Goal: Book appointment/travel/reservation

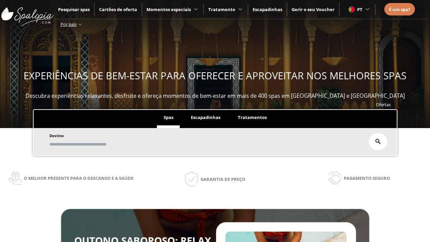
click at [206, 118] on span "Escapadinhas" at bounding box center [206, 117] width 30 height 6
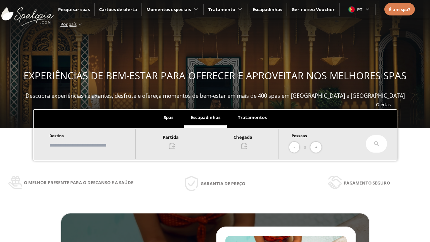
click at [95, 145] on input "text" at bounding box center [89, 146] width 84 height 12
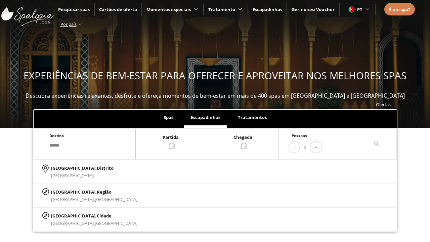
type input "******"
click at [67, 216] on p "[GEOGRAPHIC_DATA], Cidade" at bounding box center [94, 215] width 86 height 7
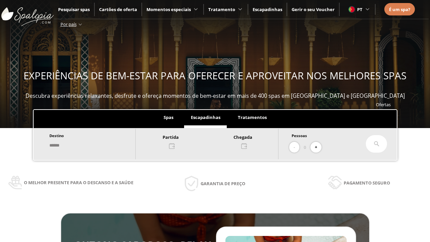
click at [214, 141] on div at bounding box center [207, 141] width 143 height 16
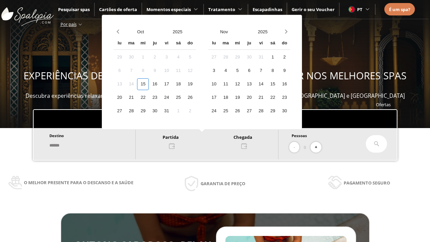
click at [173, 84] on div "17" at bounding box center [167, 84] width 12 height 12
click at [184, 84] on div "18" at bounding box center [179, 84] width 12 height 12
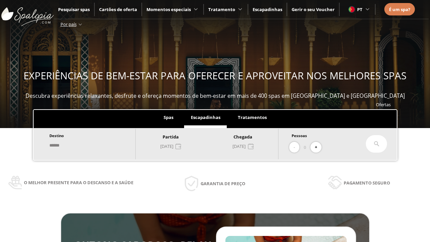
click at [318, 147] on button "+" at bounding box center [316, 147] width 11 height 11
click at [377, 144] on icon at bounding box center [376, 143] width 5 height 5
